Goal: Check status

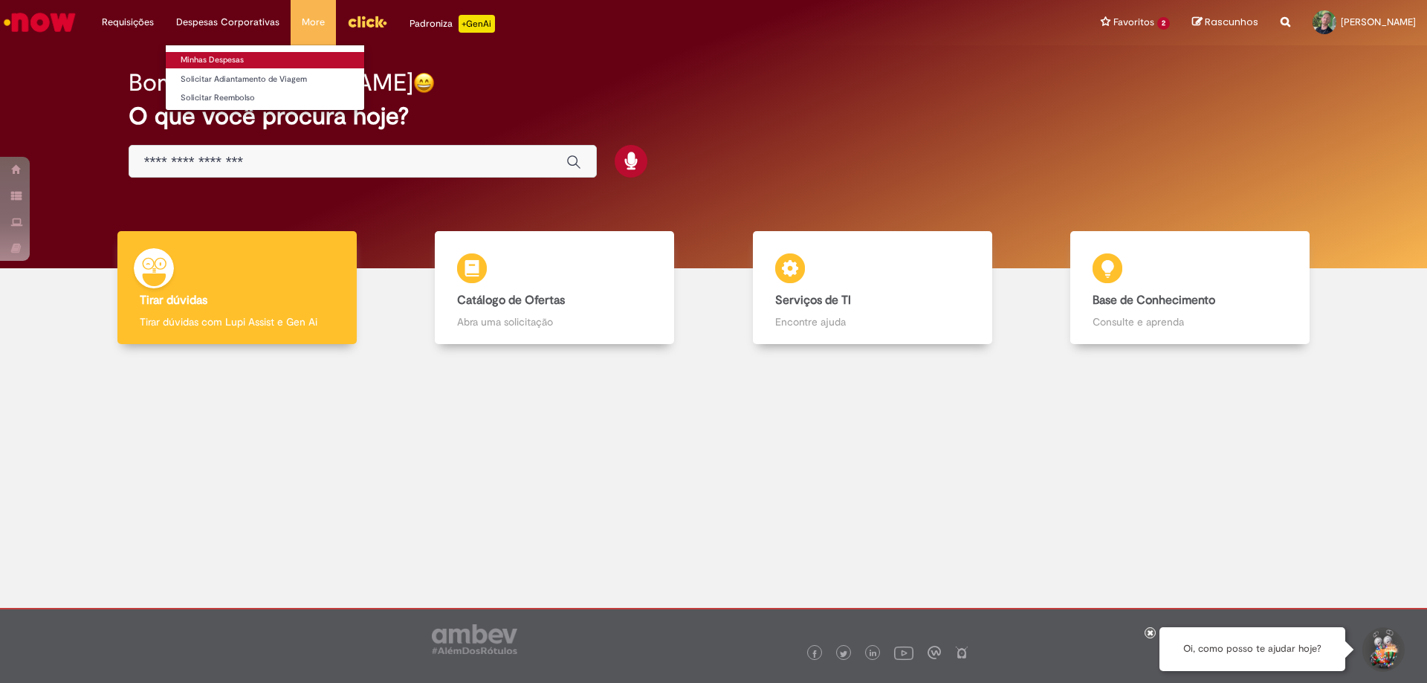
click at [208, 61] on link "Minhas Despesas" at bounding box center [265, 60] width 199 height 16
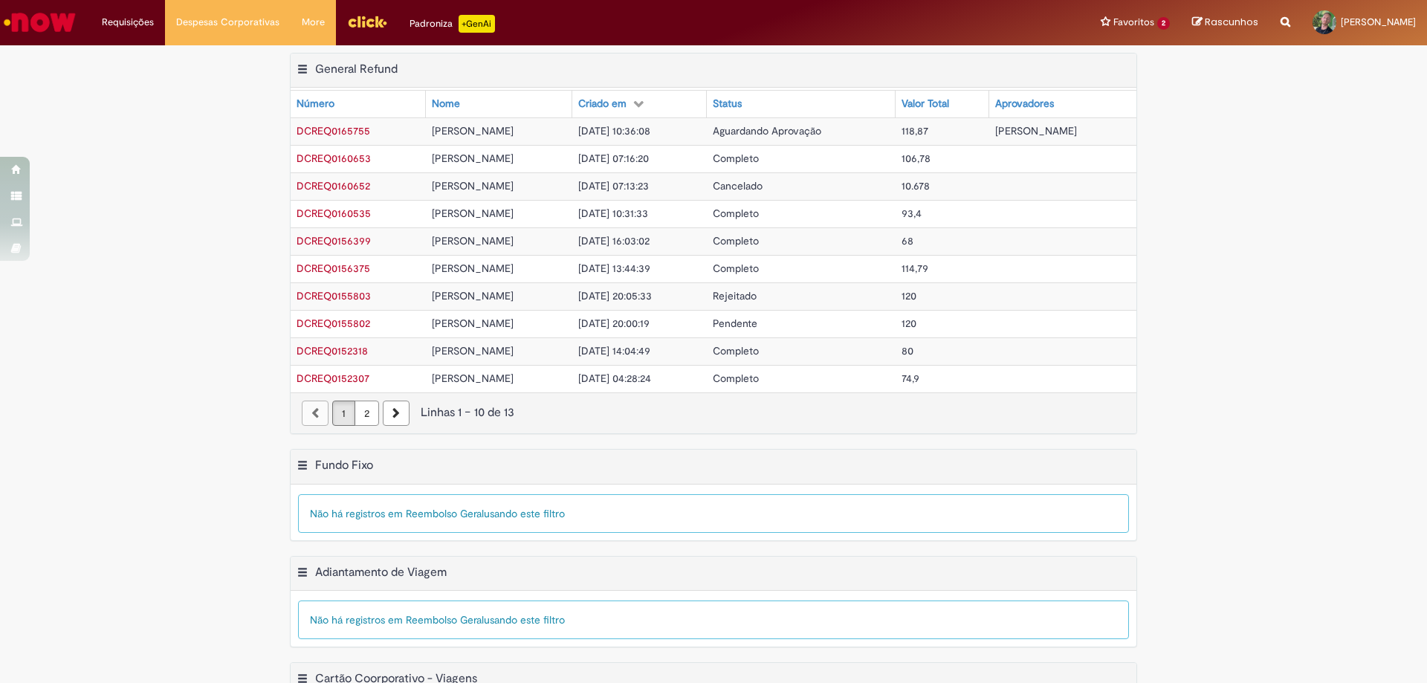
click at [304, 128] on span "DCREQ0165755" at bounding box center [334, 130] width 74 height 13
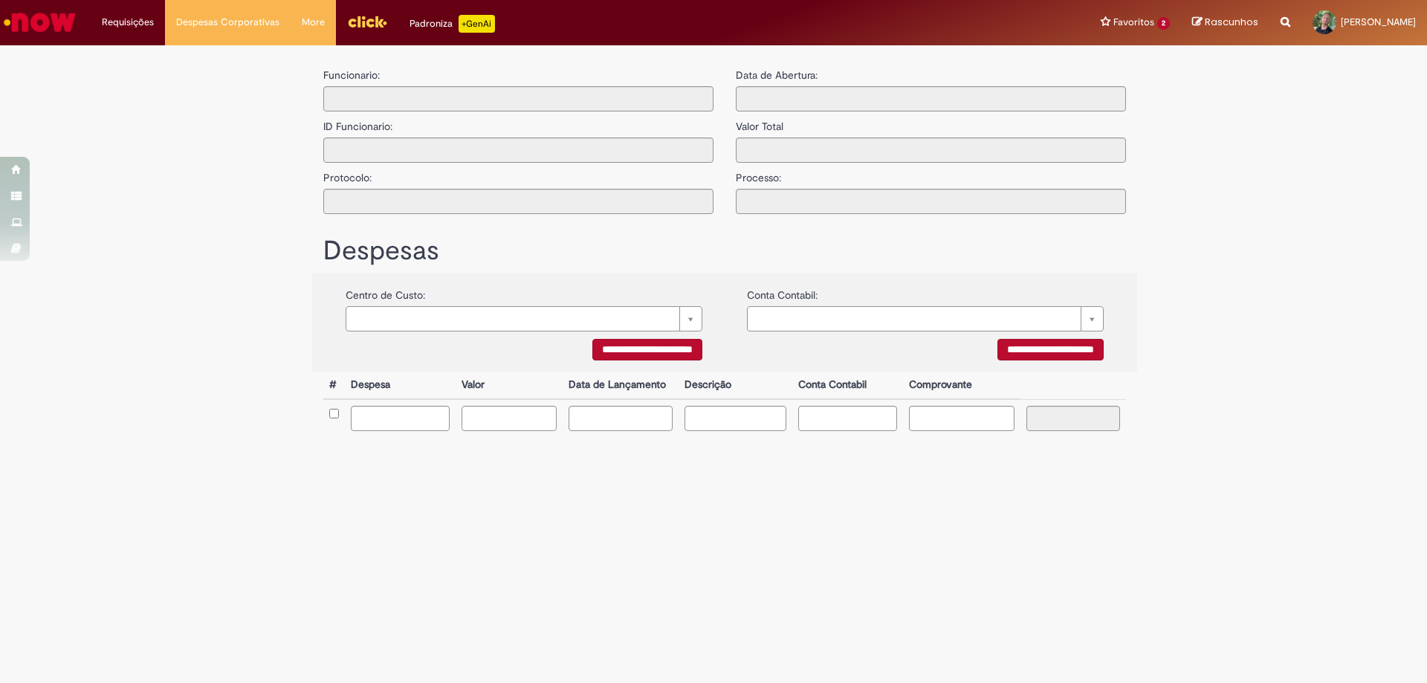
type input "**********"
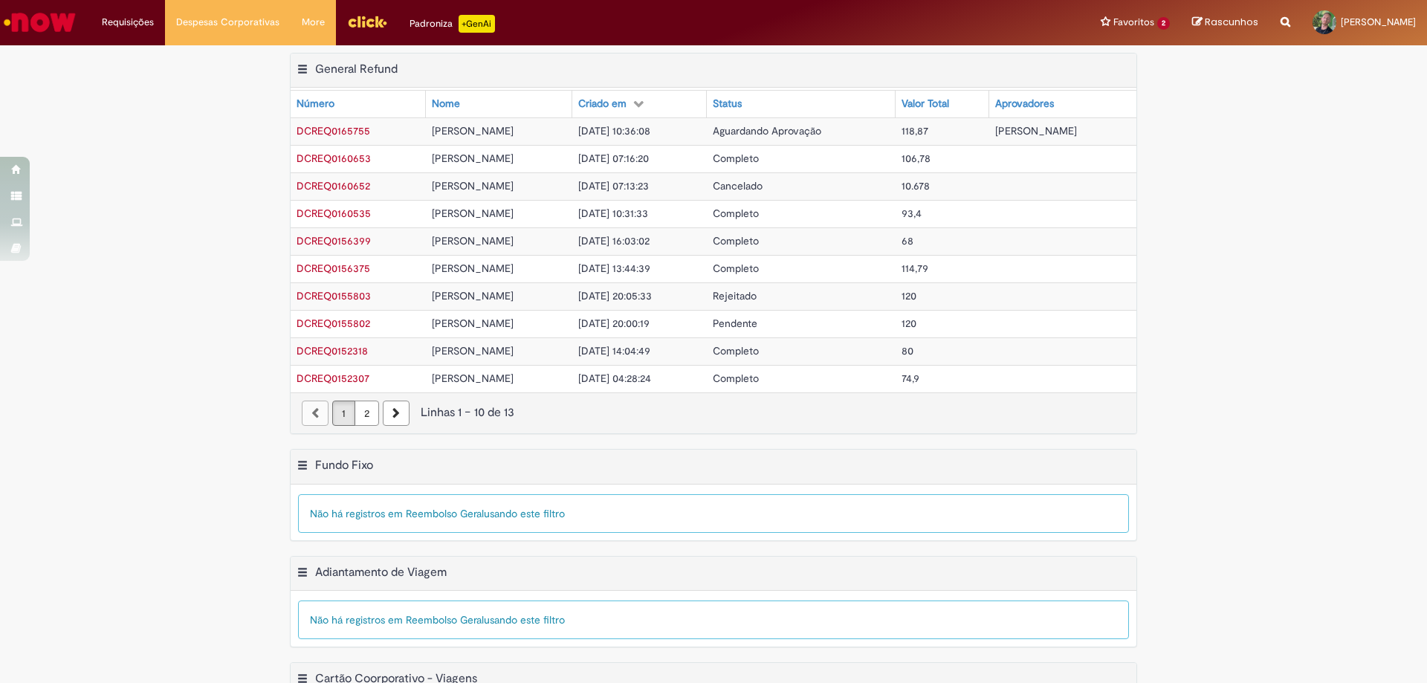
drag, startPoint x: 283, startPoint y: 126, endPoint x: 1088, endPoint y: 126, distance: 805.2
click at [1088, 126] on div "Exportar como PDF Exportar como Excel Exportar como CSV General Refund Tabela -…" at bounding box center [714, 251] width 870 height 396
copy table "General Refund Número Nome [PERSON_NAME] Status Valor Total Aprovadores DCREQ01…"
